Goal: Find specific page/section: Find specific page/section

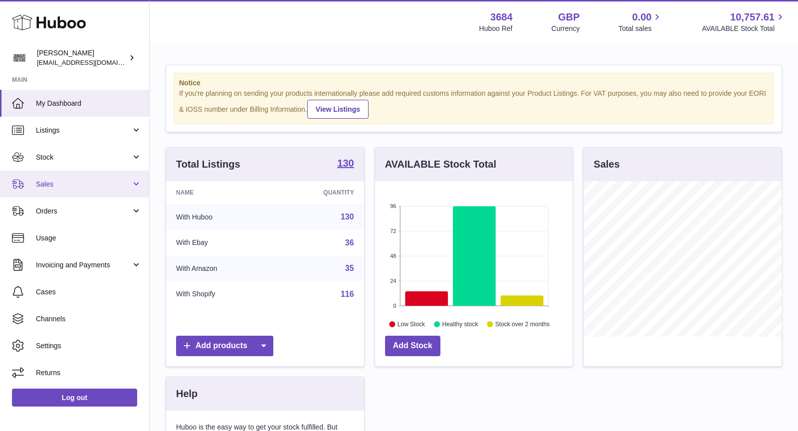
scroll to position [155, 198]
click at [99, 181] on span "Sales" at bounding box center [83, 184] width 95 height 9
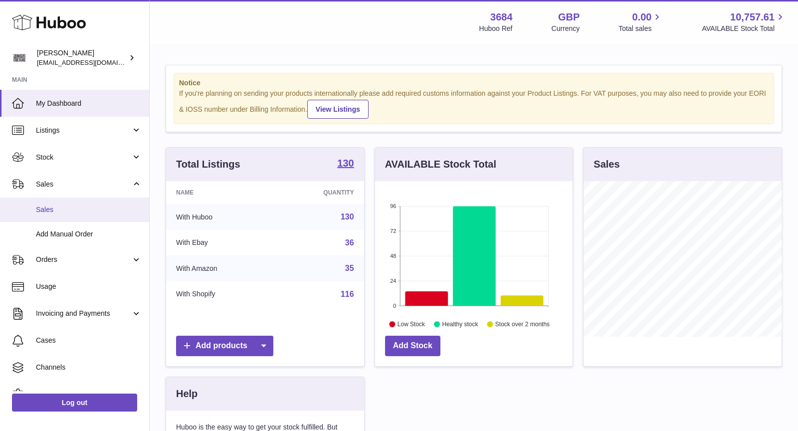
click at [85, 206] on span "Sales" at bounding box center [89, 209] width 106 height 9
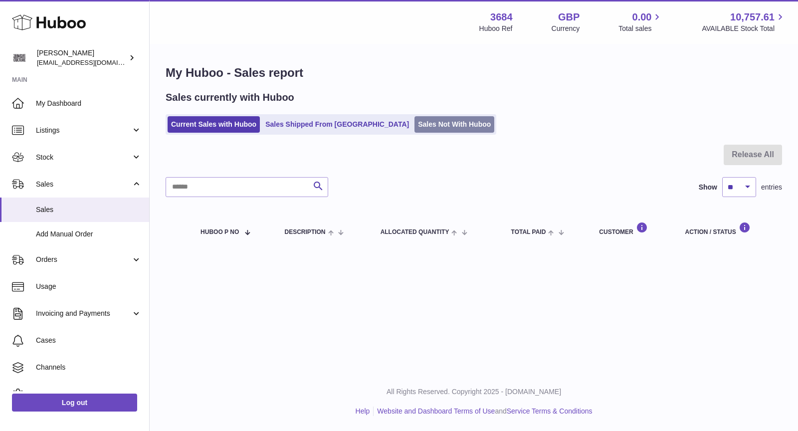
click at [415, 124] on link "Sales Not With Huboo" at bounding box center [455, 124] width 80 height 16
